Goal: Task Accomplishment & Management: Use online tool/utility

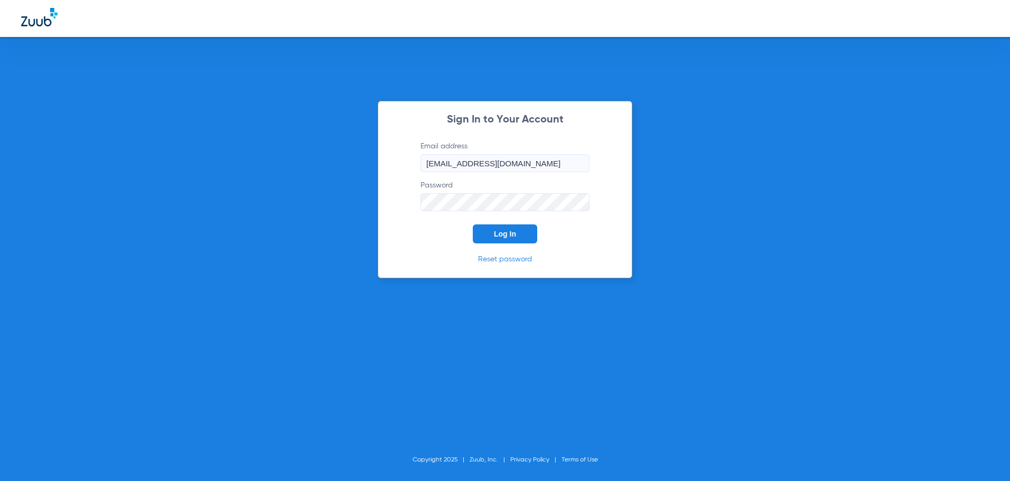
click at [514, 230] on span "Log In" at bounding box center [505, 234] width 22 height 8
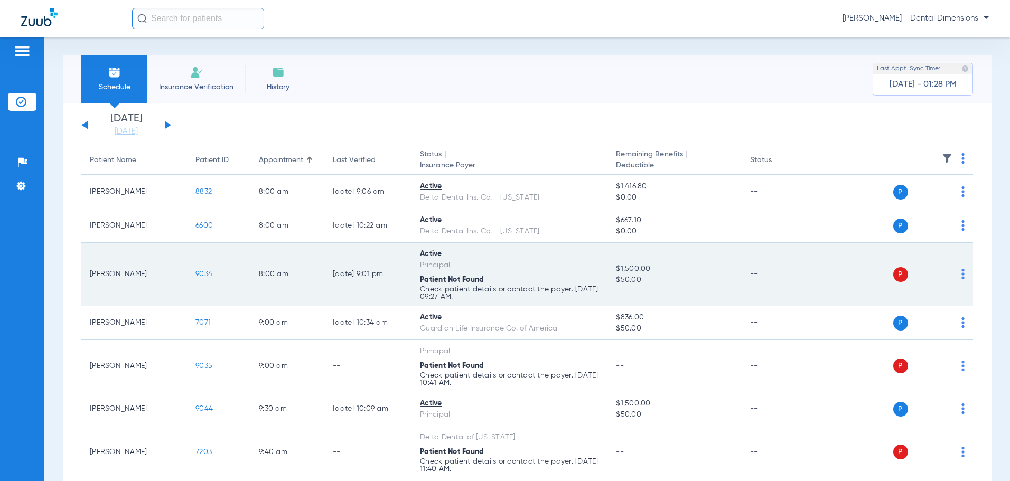
click at [961, 275] on img at bounding box center [962, 274] width 3 height 11
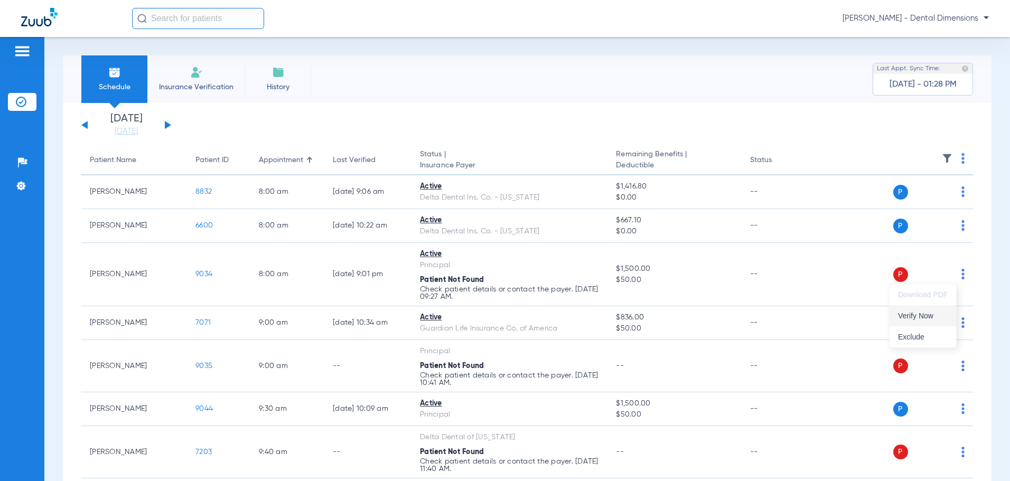
click at [905, 317] on span "Verify Now" at bounding box center [923, 315] width 50 height 7
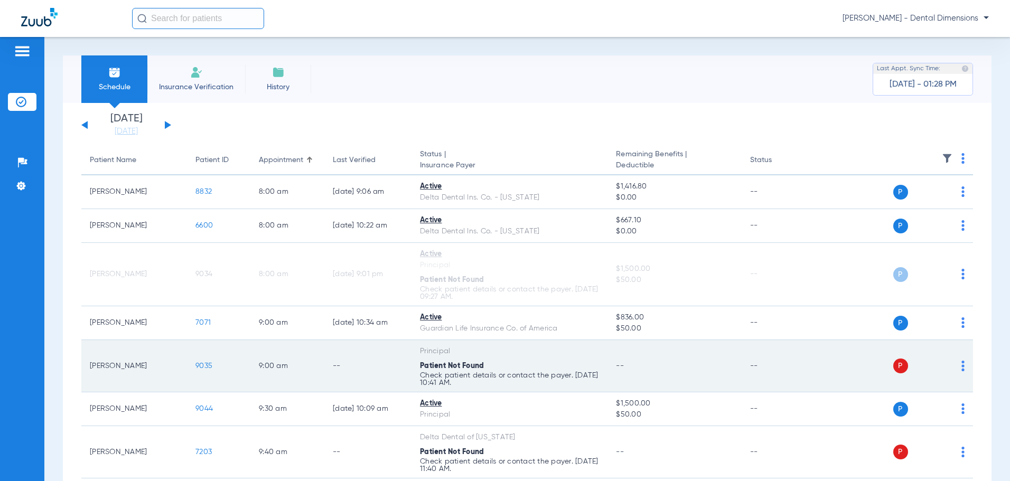
click at [961, 369] on img at bounding box center [962, 366] width 3 height 11
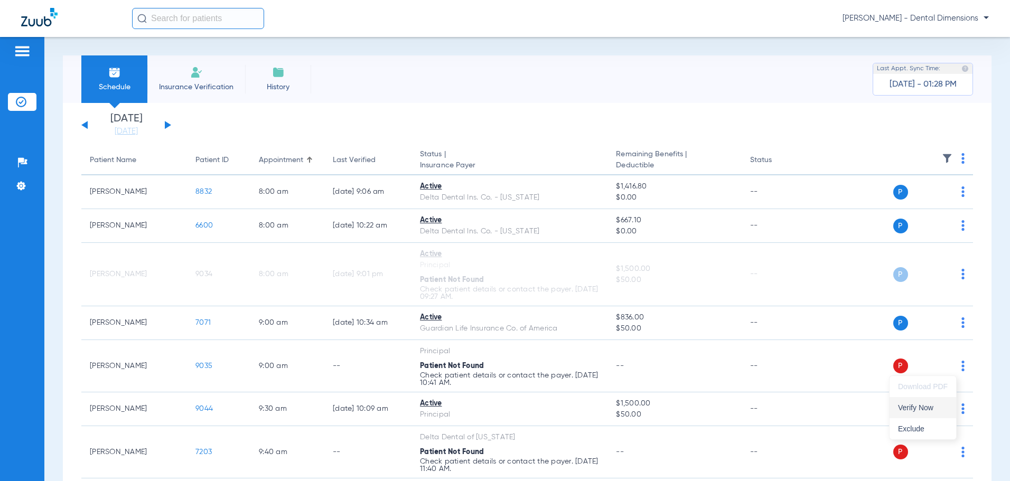
click at [921, 410] on span "Verify Now" at bounding box center [923, 407] width 50 height 7
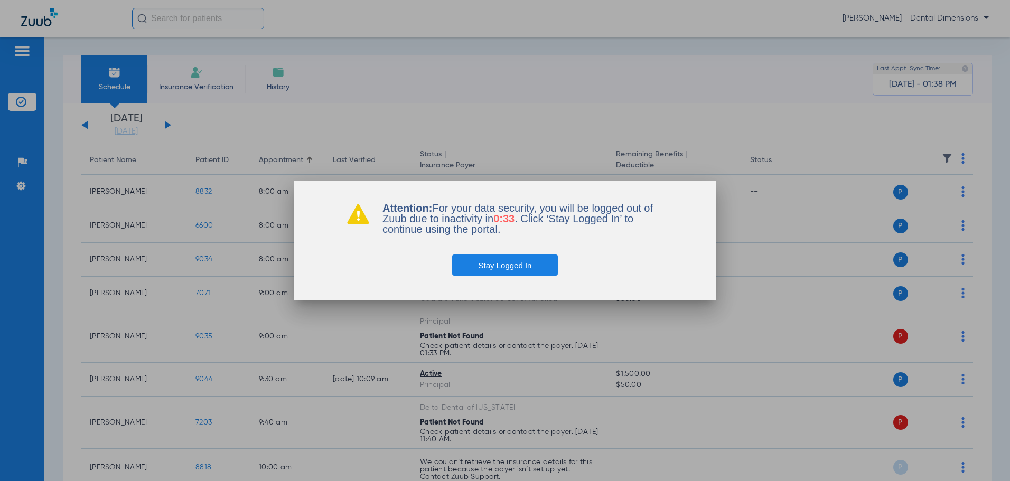
click at [480, 263] on button "Stay Logged In" at bounding box center [505, 265] width 106 height 21
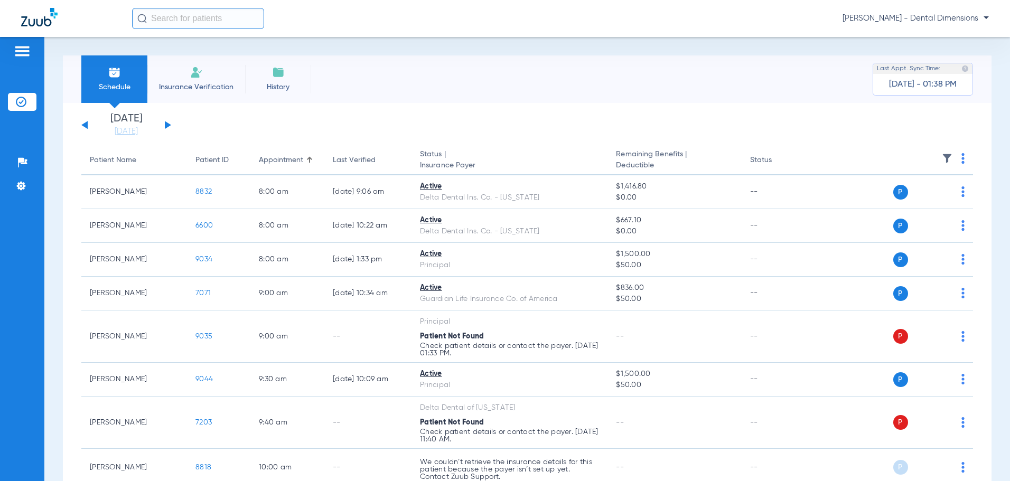
click at [166, 124] on button at bounding box center [168, 125] width 6 height 8
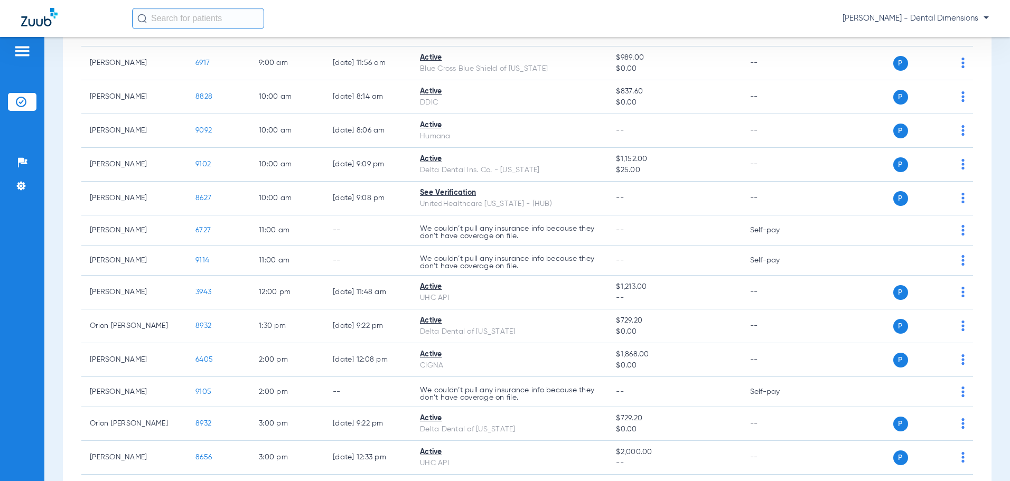
scroll to position [317, 0]
